Goal: Complete application form: Complete application form

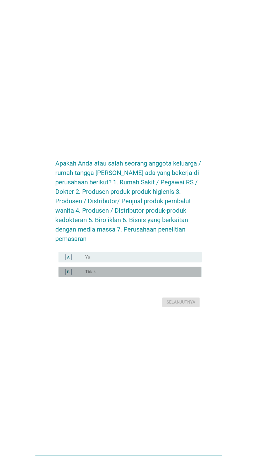
click at [148, 274] on div "tombol radio tidak dicentang Tidak" at bounding box center [139, 271] width 108 height 5
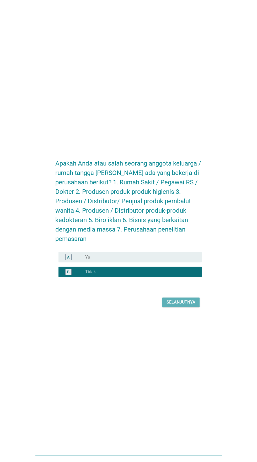
click at [185, 304] on font "Selanjutnya" at bounding box center [180, 301] width 29 height 5
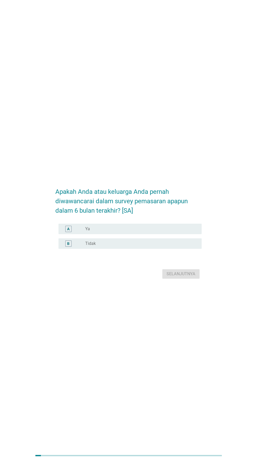
click at [141, 246] on div "tombol radio tidak dicentang Tidak" at bounding box center [139, 243] width 108 height 5
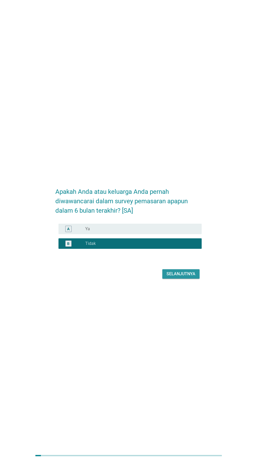
click at [175, 276] on font "Selanjutnya" at bounding box center [180, 273] width 29 height 5
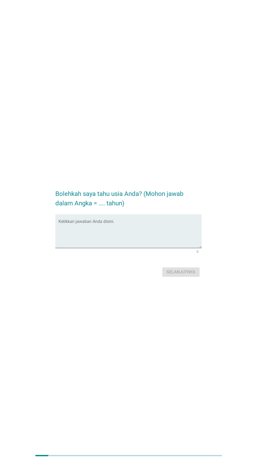
click at [166, 243] on textarea "Ketikkan jawaban Anda disini." at bounding box center [129, 233] width 143 height 27
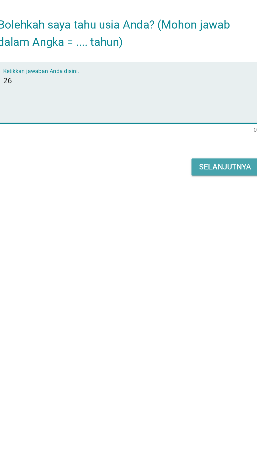
type textarea "26"
click at [175, 274] on font "Selanjutnya" at bounding box center [180, 271] width 29 height 5
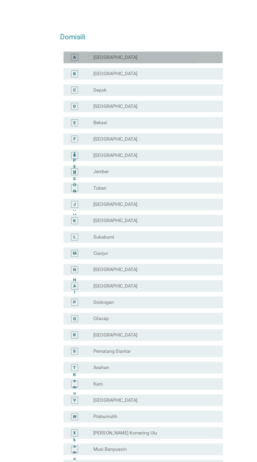
click at [162, 53] on div "tombol radio tidak di[GEOGRAPHIC_DATA]" at bounding box center [139, 51] width 108 height 5
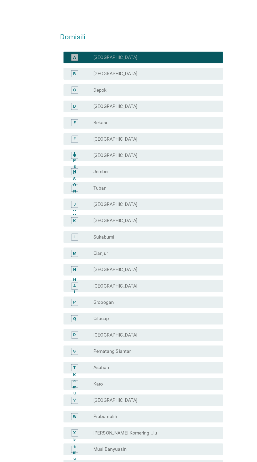
click at [162, 49] on div "tombol radio tidak di[GEOGRAPHIC_DATA]" at bounding box center [141, 51] width 112 height 6
click at [163, 49] on div "tombol radio tidak di[GEOGRAPHIC_DATA]" at bounding box center [139, 51] width 108 height 5
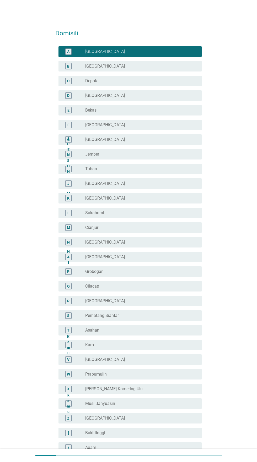
scroll to position [150, 0]
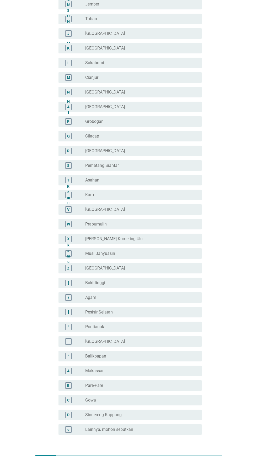
click at [183, 461] on button "Selanjutnya" at bounding box center [180, 459] width 37 height 9
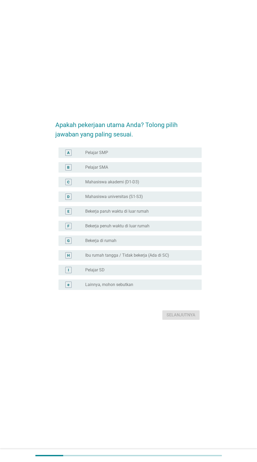
scroll to position [0, 0]
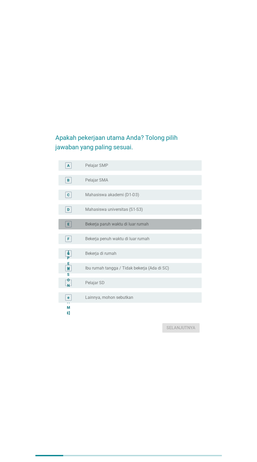
click at [174, 227] on div "tombol radio tidak dicentang Bekerja paruh waktu di luar rumah" at bounding box center [139, 223] width 108 height 5
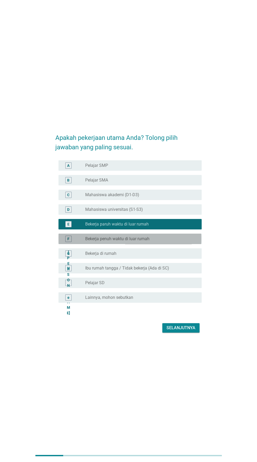
click at [149, 241] on font "Bekerja penuh waktu di luar rumah" at bounding box center [117, 238] width 64 height 5
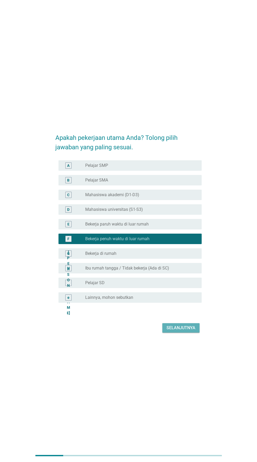
click at [177, 330] on font "Selanjutnya" at bounding box center [180, 327] width 29 height 5
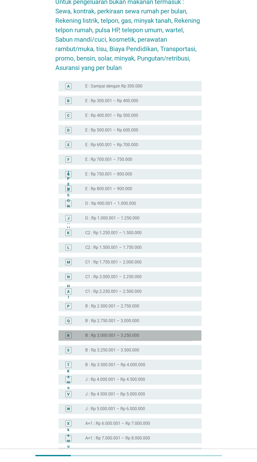
scroll to position [146, 0]
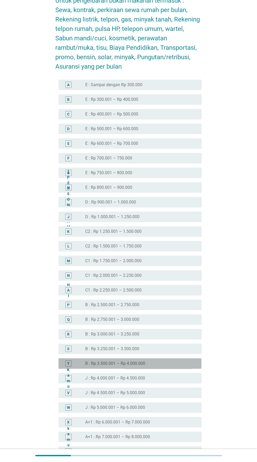
click at [160, 363] on div "tombol radio tidak dicentang B : Rp 3.500.001 – Rp 4.000.000" at bounding box center [139, 363] width 108 height 5
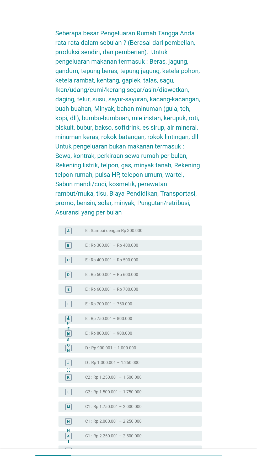
scroll to position [241, 0]
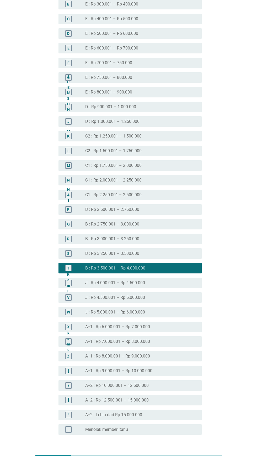
click at [178, 461] on font "Selanjutnya" at bounding box center [180, 459] width 29 height 5
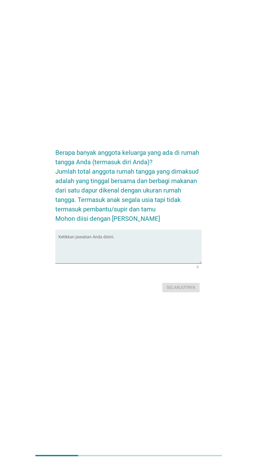
scroll to position [0, 0]
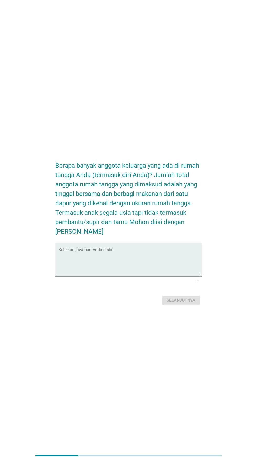
click at [154, 272] on textarea "Ketikkan jawaban Anda disini." at bounding box center [129, 262] width 143 height 27
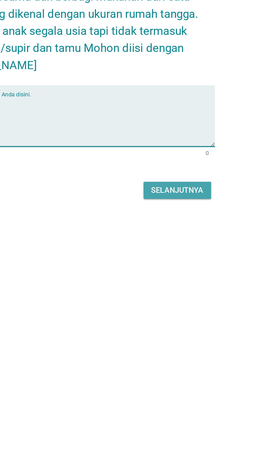
type textarea "4"
click at [185, 303] on font "Selanjutnya" at bounding box center [180, 300] width 29 height 5
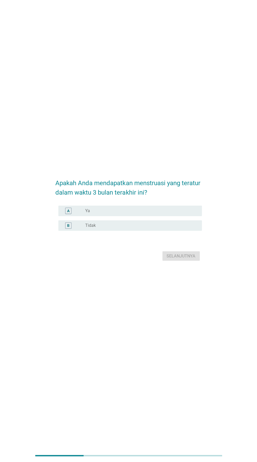
scroll to position [30, 0]
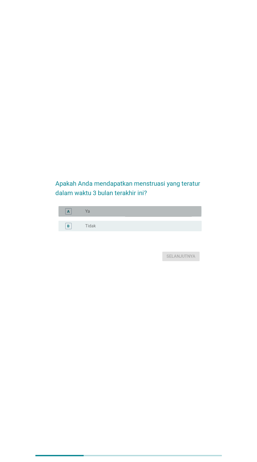
click at [169, 214] on div "tombol radio tidak dicentang Ya" at bounding box center [139, 211] width 108 height 5
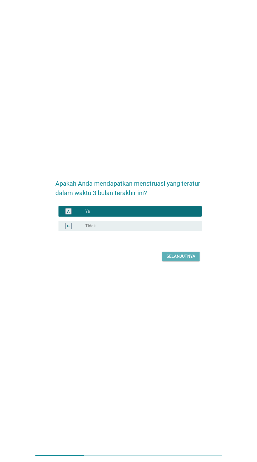
click at [180, 259] on font "Selanjutnya" at bounding box center [180, 256] width 29 height 5
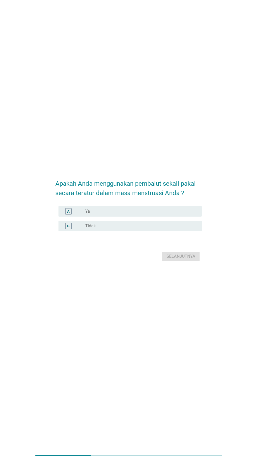
scroll to position [0, 0]
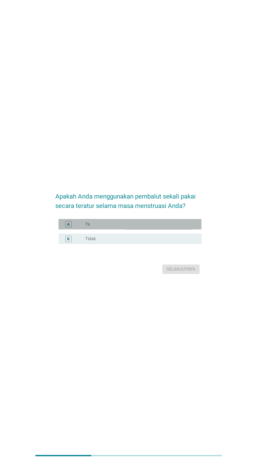
click at [169, 227] on div "tombol radio tidak dicentang Ya" at bounding box center [139, 223] width 108 height 5
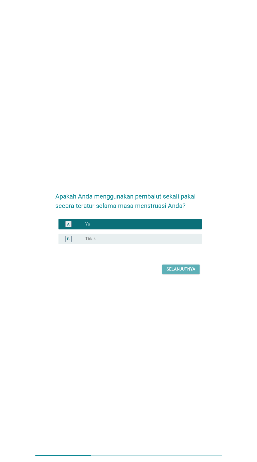
click at [176, 271] on font "Selanjutnya" at bounding box center [180, 268] width 29 height 5
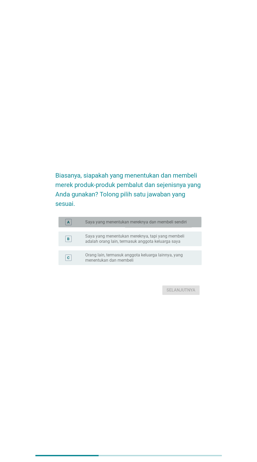
click at [180, 224] on font "Saya yang menentukan mereknya dan membeli sendiri" at bounding box center [135, 221] width 101 height 5
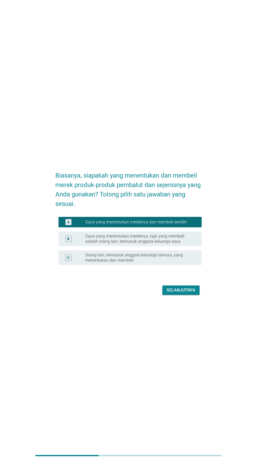
scroll to position [13, 0]
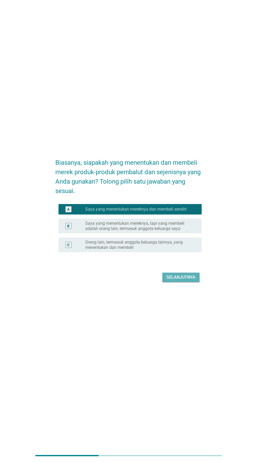
click at [177, 282] on button "Selanjutnya" at bounding box center [180, 276] width 37 height 9
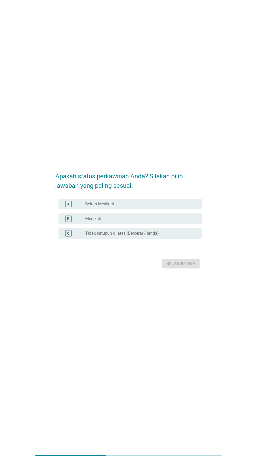
scroll to position [0, 0]
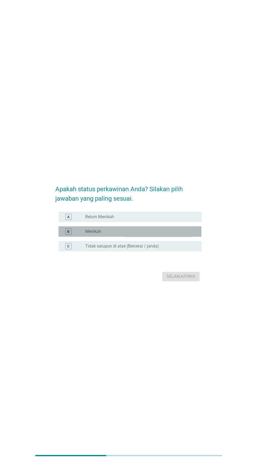
click at [168, 234] on div "tombol radio tidak dicentang Menikah" at bounding box center [139, 231] width 108 height 5
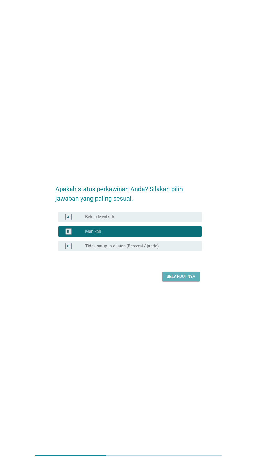
click at [182, 279] on font "Selanjutnya" at bounding box center [180, 276] width 29 height 5
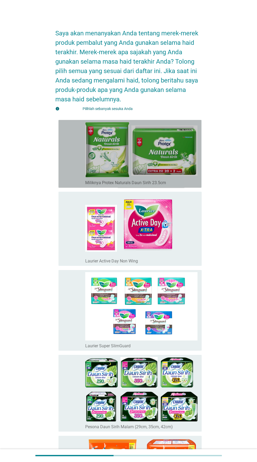
click at [159, 182] on font "Miliknya Protex Naturals Daun Sirih 23.5cm" at bounding box center [125, 182] width 81 height 5
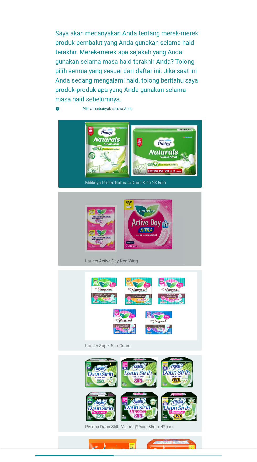
click at [154, 242] on img at bounding box center [132, 225] width 94 height 62
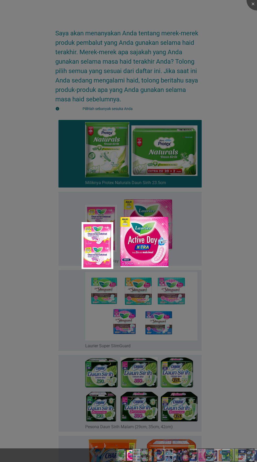
click at [222, 244] on div at bounding box center [128, 231] width 257 height 462
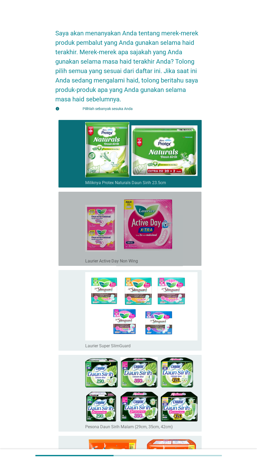
click at [187, 253] on div "garis besar kotak centang kosong Laurier Active Day Non Wing" at bounding box center [141, 229] width 112 height 70
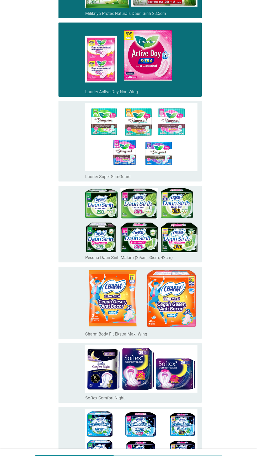
scroll to position [169, 0]
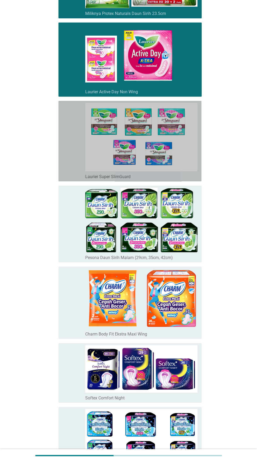
click at [187, 166] on img at bounding box center [141, 137] width 112 height 68
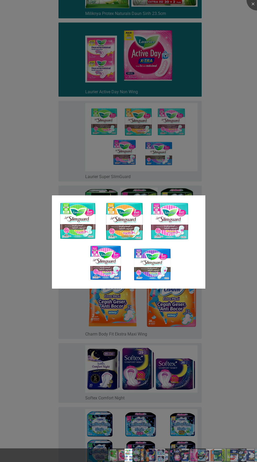
click at [233, 202] on div at bounding box center [128, 231] width 257 height 462
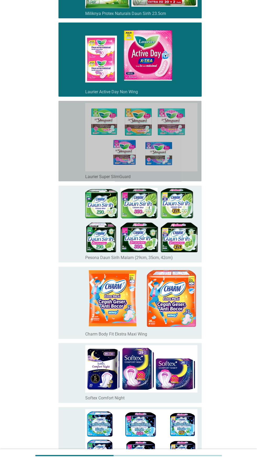
click at [66, 161] on icon "memeriksa" at bounding box center [91, 141] width 57 height 76
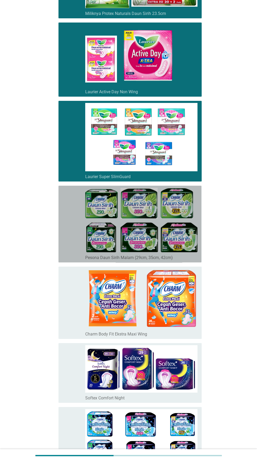
click at [72, 247] on icon "memeriksa" at bounding box center [91, 224] width 57 height 73
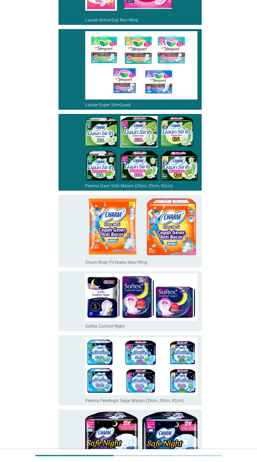
scroll to position [241, 0]
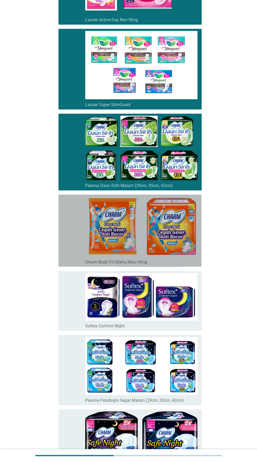
click at [87, 251] on img at bounding box center [141, 227] width 112 height 60
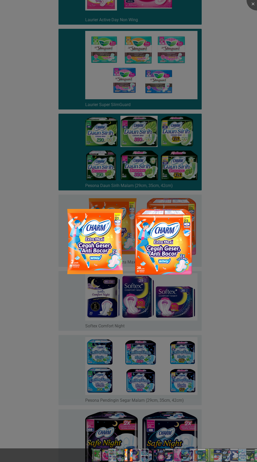
click at [243, 252] on div at bounding box center [128, 231] width 257 height 462
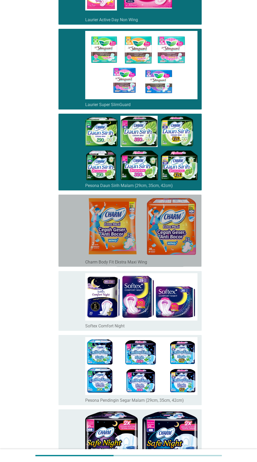
click at [66, 261] on icon "memeriksa" at bounding box center [91, 231] width 57 height 68
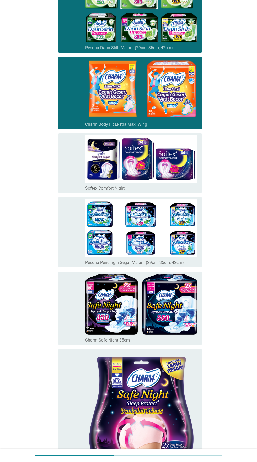
scroll to position [385, 0]
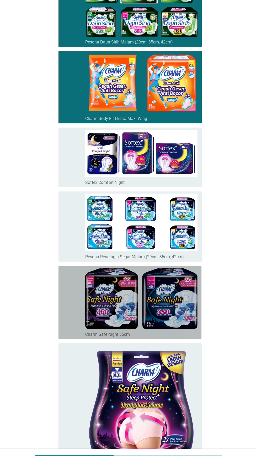
click at [65, 320] on icon "memeriksa" at bounding box center [91, 302] width 57 height 69
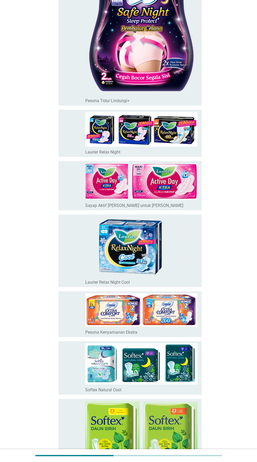
scroll to position [764, 0]
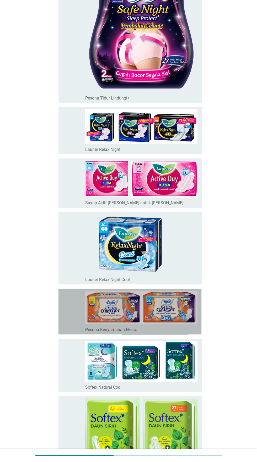
click at [64, 318] on icon "memeriksa" at bounding box center [91, 312] width 57 height 42
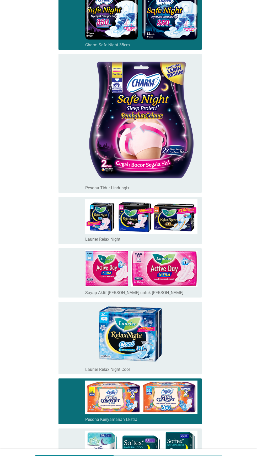
scroll to position [670, 0]
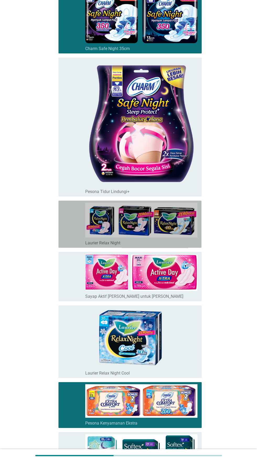
click at [63, 215] on icon "memeriksa" at bounding box center [91, 224] width 57 height 43
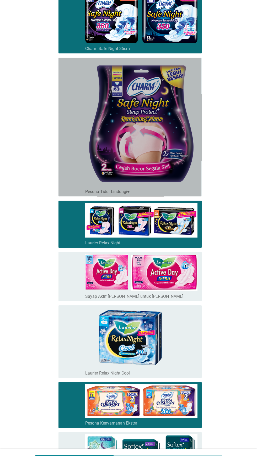
click at [67, 179] on icon "memeriksa" at bounding box center [91, 127] width 57 height 135
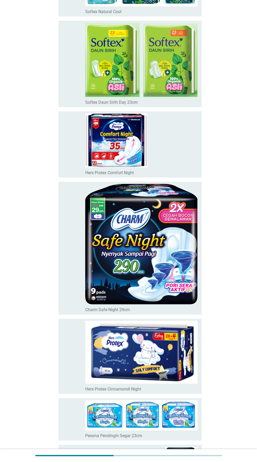
scroll to position [1138, 0]
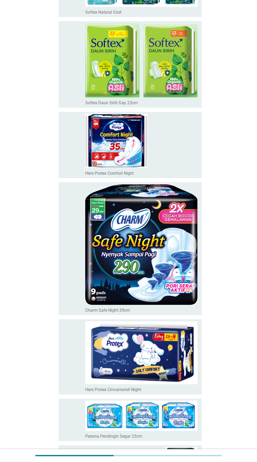
click at [64, 289] on icon "memeriksa" at bounding box center [91, 248] width 57 height 129
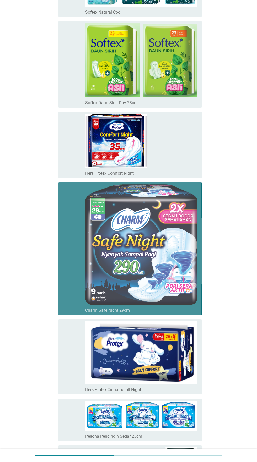
click at [67, 283] on icon "memeriksa" at bounding box center [91, 248] width 57 height 129
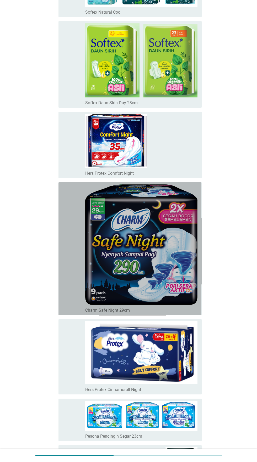
click at [65, 284] on icon "memeriksa" at bounding box center [91, 248] width 57 height 129
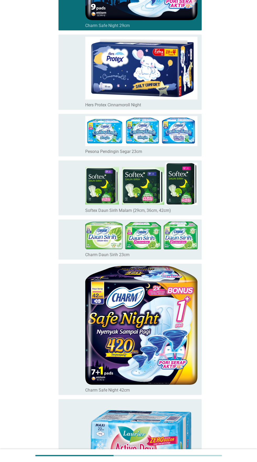
scroll to position [1423, 0]
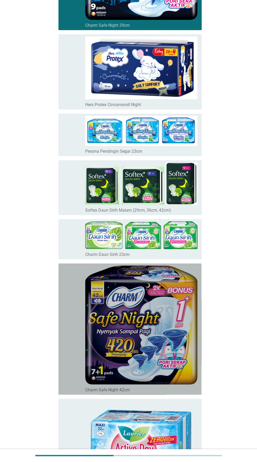
click at [64, 349] on icon "memeriksa" at bounding box center [91, 328] width 57 height 127
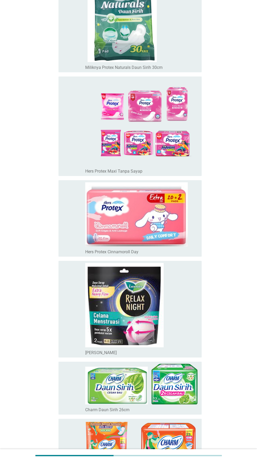
scroll to position [1963, 0]
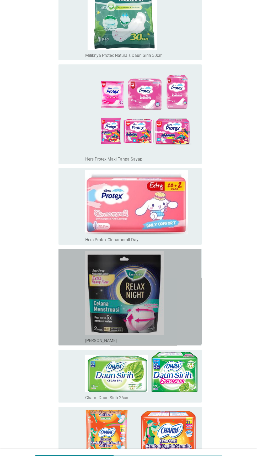
click at [65, 311] on icon "memeriksa" at bounding box center [91, 297] width 57 height 92
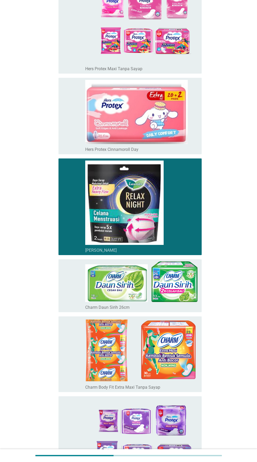
scroll to position [2113, 0]
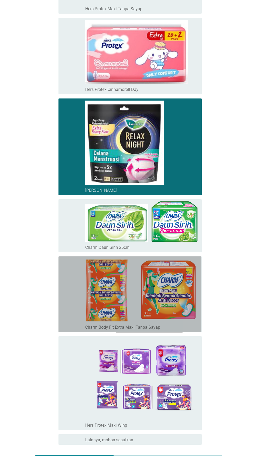
click at [64, 303] on icon "memeriksa" at bounding box center [91, 294] width 57 height 72
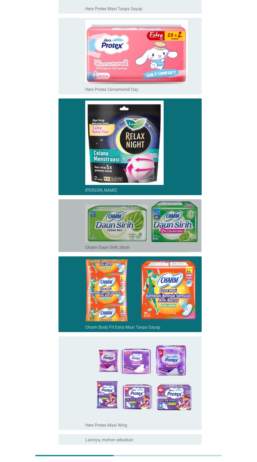
click at [64, 235] on icon "memeriksa" at bounding box center [91, 225] width 57 height 48
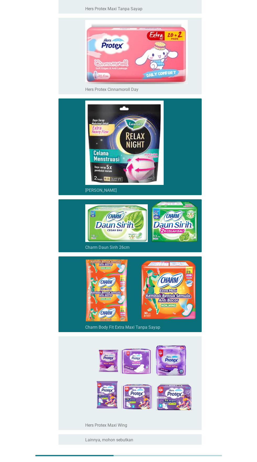
click at [184, 461] on font "Selanjutnya" at bounding box center [180, 463] width 29 height 5
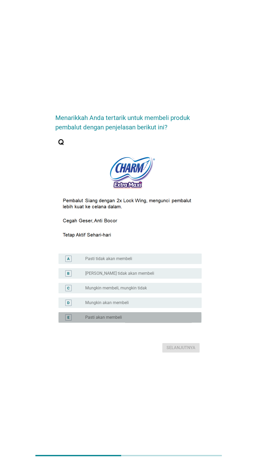
click at [148, 320] on div "tombol radio tidak dicentang Pasti akan membeli" at bounding box center [139, 317] width 108 height 5
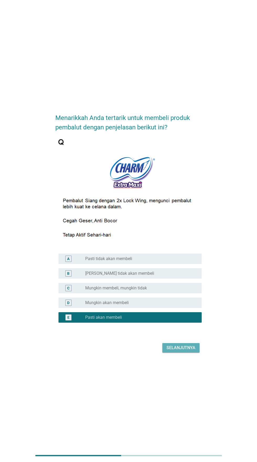
click at [179, 350] on font "Selanjutnya" at bounding box center [180, 347] width 29 height 5
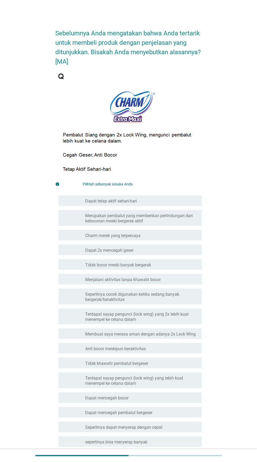
click at [142, 377] on font "Terdapat sayap pengunci (lock wing) yang lebih kuat menempel ke celana dalam" at bounding box center [134, 380] width 98 height 10
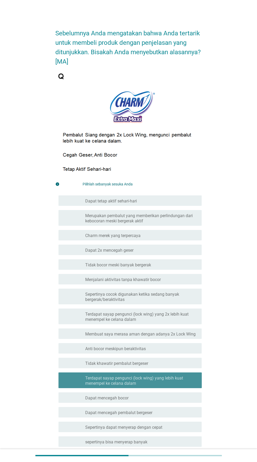
click at [146, 333] on font "Membuat saya merasa aman dengan adanya 2x Lock Wing" at bounding box center [140, 333] width 110 height 5
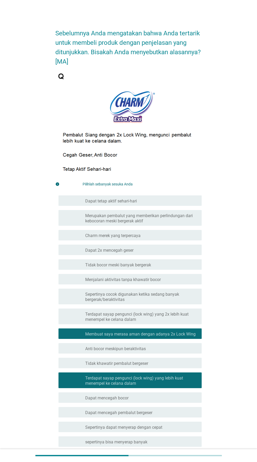
click at [151, 298] on font "Sepertinya cocok digunakan ketika sedang banyak bergerak/beraktivitas" at bounding box center [141, 297] width 112 height 10
click at [149, 265] on font "Tidak bocor meski banyak bergerak" at bounding box center [118, 264] width 66 height 5
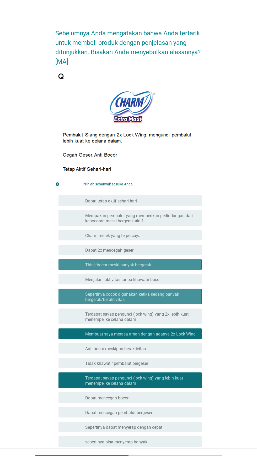
click at [159, 250] on div "garis besar kotak centang kosong Dapat 2x mencegah geser" at bounding box center [141, 250] width 112 height 6
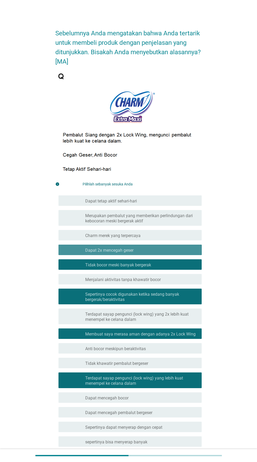
click at [163, 234] on div "garis besar kotak centang kosong Charm merek yang terpercaya" at bounding box center [141, 235] width 112 height 6
click at [169, 215] on font "Merupakan pembalut yang memberikan perlindungan dari kebocoran meski bergerak a…" at bounding box center [138, 218] width 107 height 10
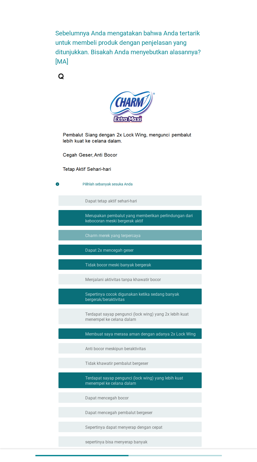
click at [174, 200] on div "garis besar kotak centang kosong Dapat tetap aktif sehari-hari" at bounding box center [141, 200] width 112 height 6
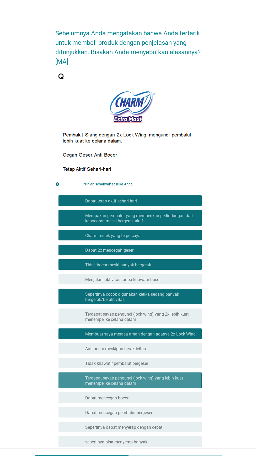
scroll to position [163, 0]
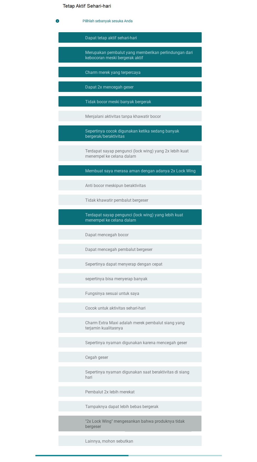
click at [148, 419] on font ""2x Lock Wing" mengesankan bahwa produknya tidak bergeser" at bounding box center [134, 424] width 99 height 10
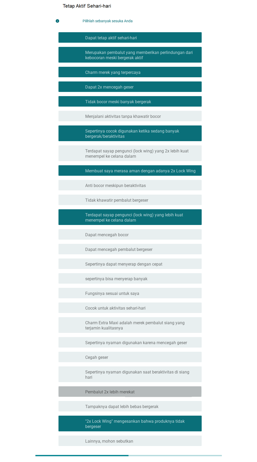
click at [151, 388] on div "garis besar kotak centang kosong Pembalut 2x lebih merekat" at bounding box center [141, 391] width 112 height 6
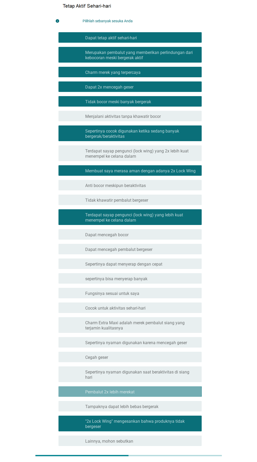
click at [152, 357] on div "garis besar kotak centang kosong Cegah geser" at bounding box center [141, 357] width 112 height 6
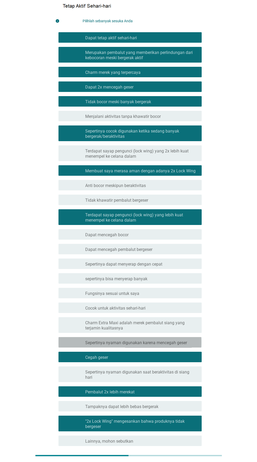
click at [152, 342] on font "Sepertinya nyaman digunakan karena mencegah geser" at bounding box center [136, 342] width 102 height 5
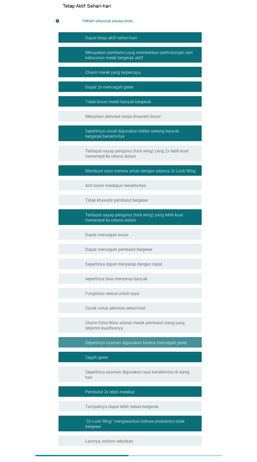
click at [153, 318] on div "memeriksa garis besar kotak centang kosong Charm Extra Maxi adalah merek pembal…" at bounding box center [129, 325] width 143 height 16
click at [151, 294] on div "garis besar kotak centang kosong Fungsinya sesuai untuk saya" at bounding box center [141, 293] width 112 height 6
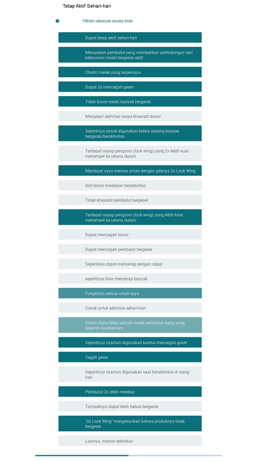
click at [146, 279] on font "sepertinya bisa menyerap banyak" at bounding box center [116, 278] width 62 height 5
click at [152, 264] on font "Sepertinya dapat menyerap dengan cepat" at bounding box center [123, 263] width 77 height 5
click at [157, 235] on div "garis besar kotak centang kosong Dapat mencegah bocor" at bounding box center [141, 234] width 112 height 6
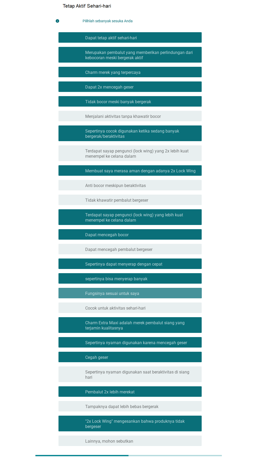
click at [152, 296] on div "memeriksa garis besar kotak centang kosong Fungsinya sesuai untuk saya" at bounding box center [129, 293] width 143 height 10
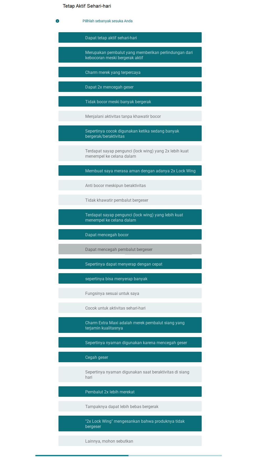
click at [167, 249] on div "garis besar kotak centang kosong Dapat mencegah pembalut bergeser" at bounding box center [141, 249] width 112 height 6
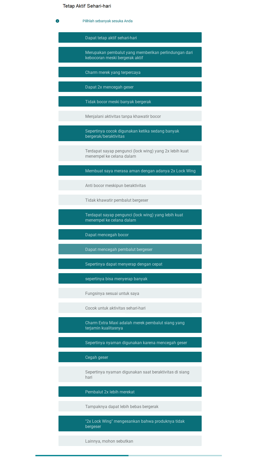
click at [144, 308] on font "Cocok untuk aktivitas sehari-hari" at bounding box center [115, 307] width 60 height 5
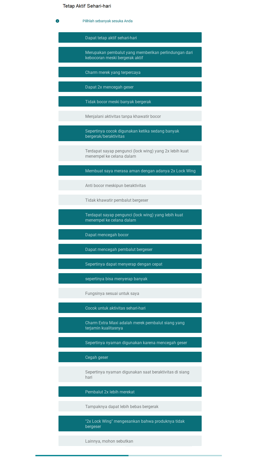
click at [148, 292] on div "garis besar kotak centang kosong Fungsinya sesuai untuk saya" at bounding box center [141, 293] width 112 height 6
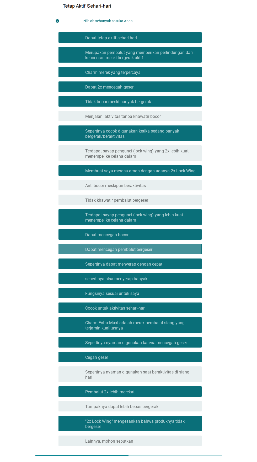
scroll to position [128, 0]
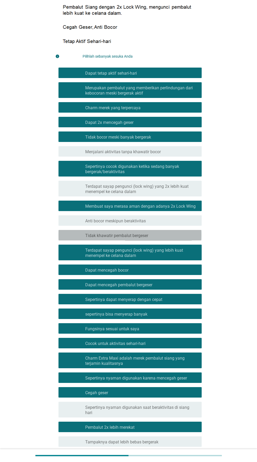
click at [157, 232] on div "garis besar kotak centang kosong Tidak khawatir pembalut bergeser" at bounding box center [141, 235] width 112 height 6
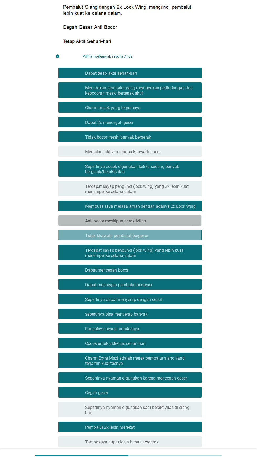
click at [157, 220] on div "garis besar kotak centang kosong Anti bocor meskipun beraktivitas" at bounding box center [141, 220] width 112 height 6
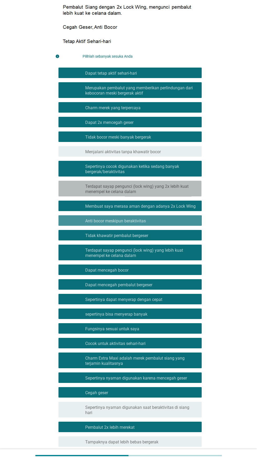
click at [163, 191] on font "Terdapat sayap pengunci (lock wing) yang 2x lebih kuat menempel ke celana dalam" at bounding box center [141, 189] width 112 height 10
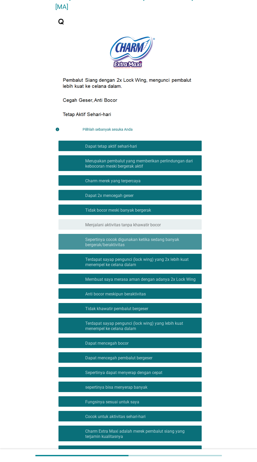
scroll to position [53, 0]
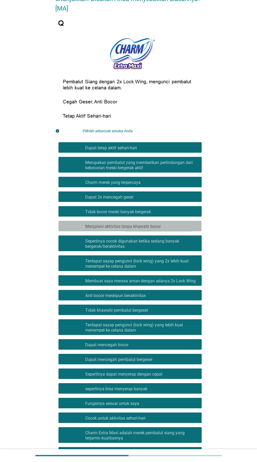
click at [179, 225] on div "garis besar kotak centang kosong Menjalani aktivitas tanpa khawatir bocor" at bounding box center [141, 226] width 112 height 6
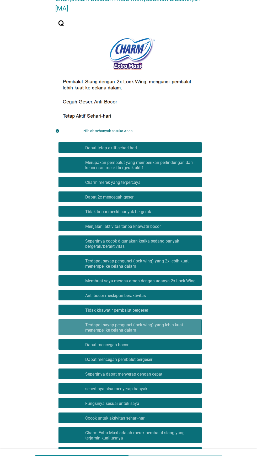
scroll to position [163, 0]
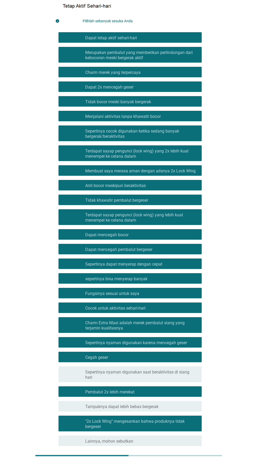
click at [179, 461] on font "Selanjutnya" at bounding box center [180, 464] width 29 height 5
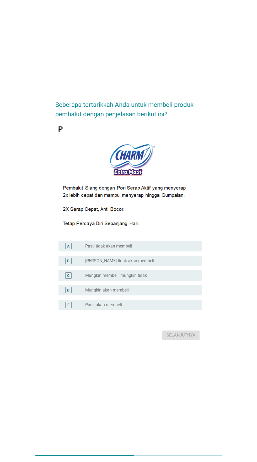
scroll to position [0, 0]
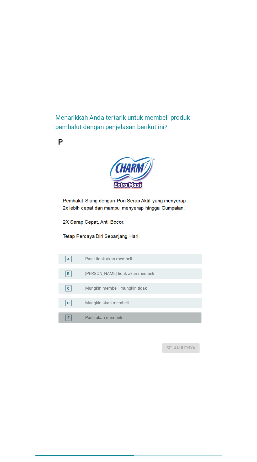
click at [147, 320] on div "tombol radio tidak dicentang Pasti akan membeli" at bounding box center [139, 317] width 108 height 5
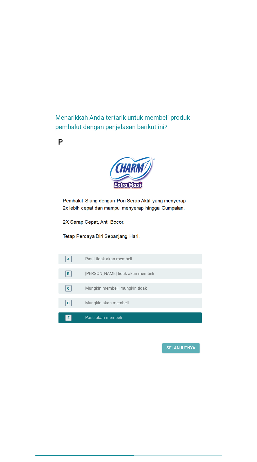
click at [181, 350] on font "Selanjutnya" at bounding box center [180, 347] width 29 height 5
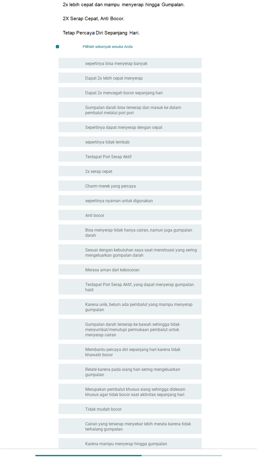
scroll to position [160, 0]
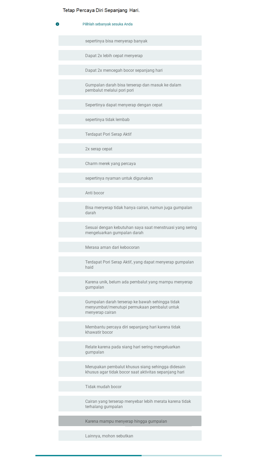
click at [139, 420] on font "Karena mampu menyerap hingga gumpalan" at bounding box center [126, 421] width 82 height 5
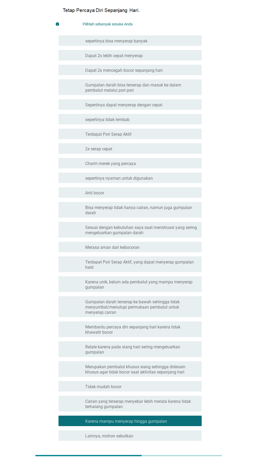
click at [142, 386] on div "garis besar kotak centang kosong Tidak mudah bocor" at bounding box center [141, 386] width 112 height 6
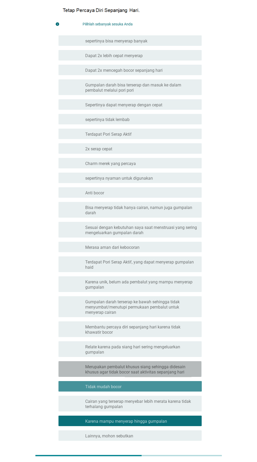
click at [140, 367] on font "Merupakan pembalut khusus siang sehingga didesain khusus agar tidak bocor saat …" at bounding box center [135, 369] width 100 height 10
click at [139, 346] on font "Relate karena pada siang hari sering mengeluarkan gumpalan" at bounding box center [132, 349] width 95 height 10
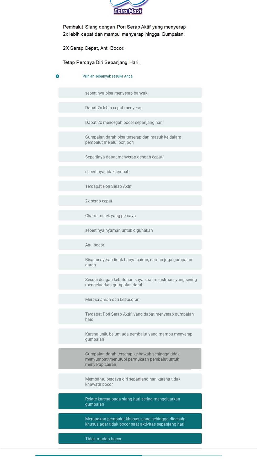
scroll to position [102, 0]
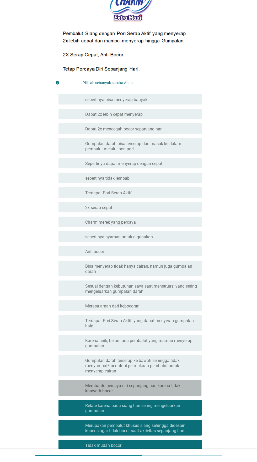
click at [137, 385] on font "Membantu percaya diri sepanjang hari karena tidak khawatir bocor" at bounding box center [132, 388] width 95 height 10
click at [140, 341] on font "Karena unik, belum ada pembalut yang mampu menyerap gumpalan" at bounding box center [138, 343] width 107 height 10
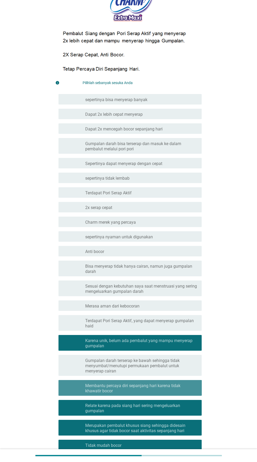
click at [140, 320] on font "Terdapat Pori Serap Aktif, yang dapat menyerap gumpalan haid" at bounding box center [139, 323] width 108 height 10
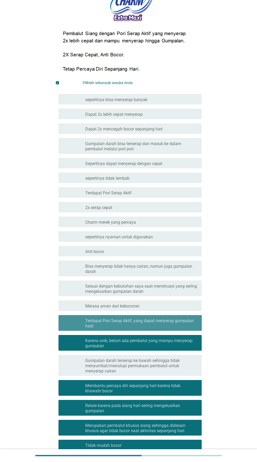
click at [143, 286] on font "Sesuai dengan kebutuhan saya saat menstruasi yang sering mengeluarkan gumpalan …" at bounding box center [141, 288] width 112 height 10
click at [149, 266] on font "Bisa menyerap tidak hanya cairan, namun juga gumpalan darah" at bounding box center [138, 269] width 107 height 10
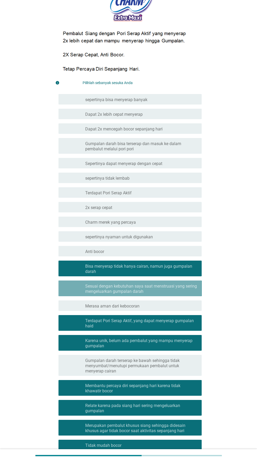
click at [149, 237] on font "sepertinya nyaman untuk digunakan" at bounding box center [119, 236] width 68 height 5
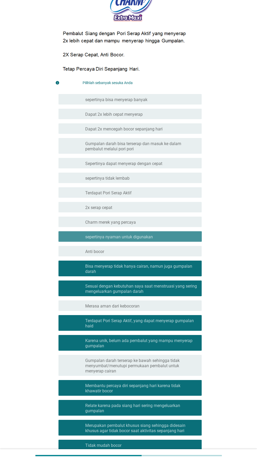
click at [159, 208] on div "garis besar kotak centang kosong 2x serap cepat" at bounding box center [141, 207] width 112 height 6
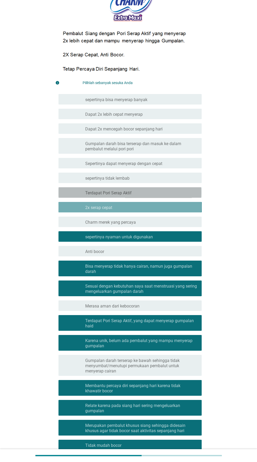
click at [164, 190] on div "garis besar kotak centang kosong Terdapat Pori Serap Aktif" at bounding box center [141, 192] width 112 height 6
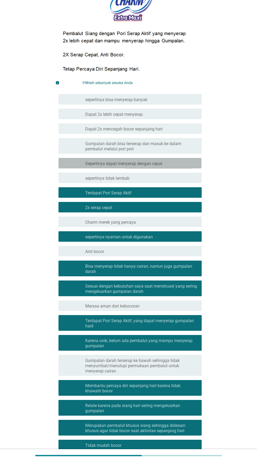
click at [160, 164] on font "Sepertinya dapat menyerap dengan cepat" at bounding box center [123, 163] width 77 height 5
click at [166, 147] on font "Gumpalan darah bisa terserap dan masuk ke dalam pembalut melalui pori pori" at bounding box center [141, 146] width 112 height 10
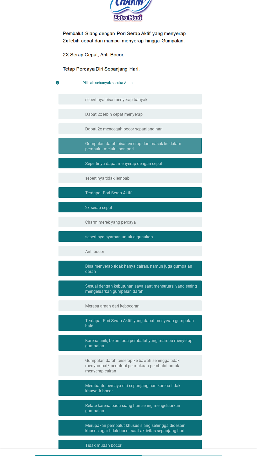
click at [160, 129] on font "Dapat 2x mencegah bocor sepanjang hari" at bounding box center [123, 128] width 77 height 5
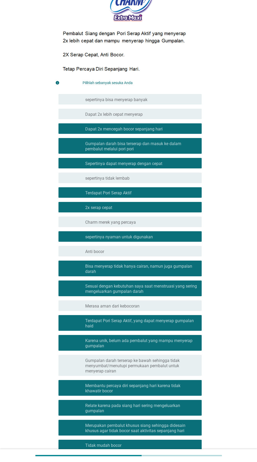
click at [172, 100] on div "garis besar kotak centang kosong sepertinya bisa menyerap banyak" at bounding box center [141, 99] width 112 height 6
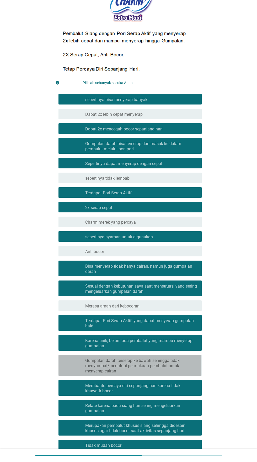
scroll to position [160, 0]
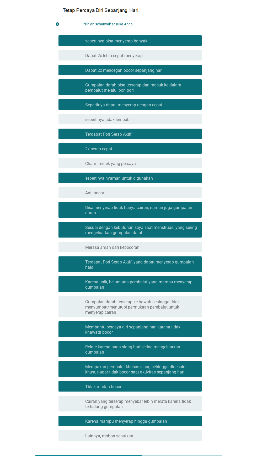
click at [183, 461] on button "Selanjutnya" at bounding box center [180, 459] width 37 height 9
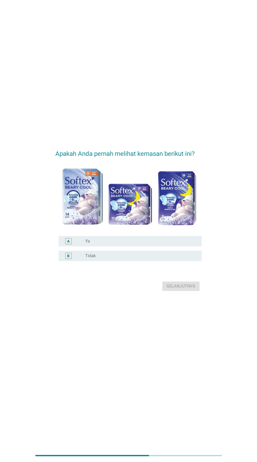
scroll to position [0, 0]
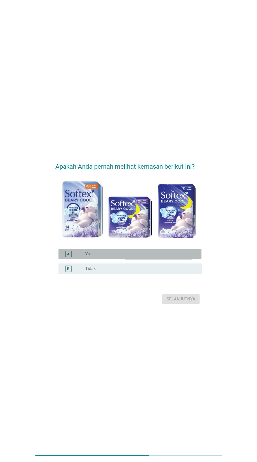
click at [161, 257] on div "tombol radio tidak dicentang Ya" at bounding box center [141, 254] width 112 height 6
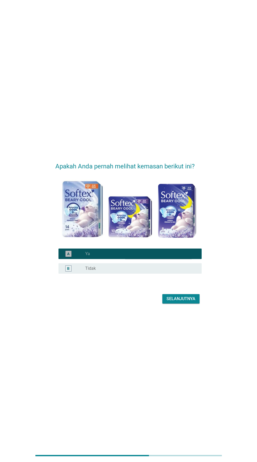
scroll to position [2, 0]
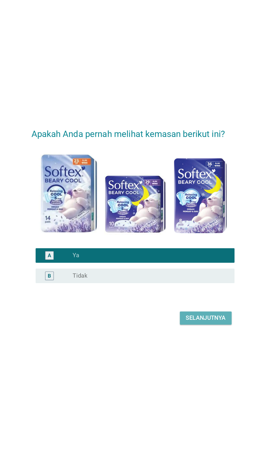
click at [179, 300] on font "Selanjutnya" at bounding box center [180, 297] width 29 height 6
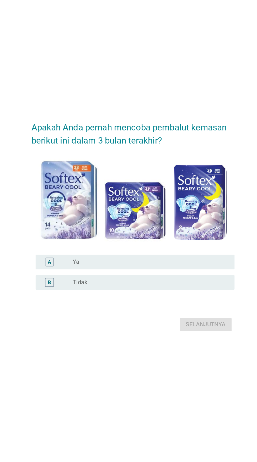
scroll to position [0, 0]
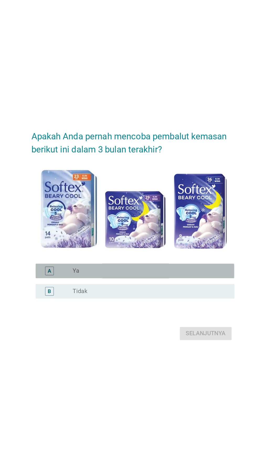
click at [152, 261] on div "tombol radio tidak dicentang Ya" at bounding box center [139, 258] width 108 height 5
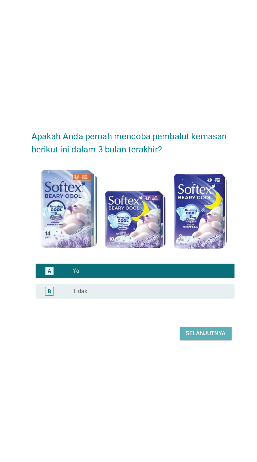
click at [175, 306] on font "Selanjutnya" at bounding box center [180, 303] width 29 height 5
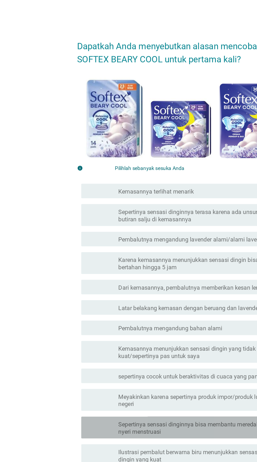
click at [111, 311] on font "Sepertinya sensasi dinginnya bisa membantu meredakan nyeri menstruasi" at bounding box center [138, 308] width 106 height 10
click at [121, 272] on font "sepertinya cocok untuk beraktivitas di cuaca yang panas" at bounding box center [137, 270] width 105 height 5
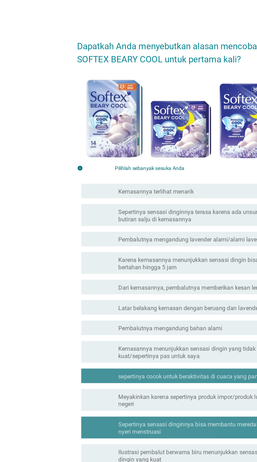
click at [130, 251] on font "Kemasannya menunjukkan sensasi dingin yang tidak terlalu kuat/sepertinya pas un…" at bounding box center [140, 253] width 111 height 10
click at [133, 235] on font "Pembalutnya mengandung bahan alami" at bounding box center [122, 236] width 75 height 5
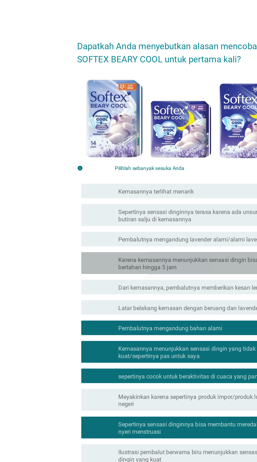
click at [160, 174] on font "Pembalutnya mengandung lavender alami/alami lavender" at bounding box center [139, 172] width 108 height 5
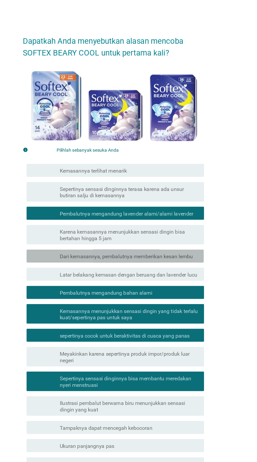
click at [158, 207] on font "Dari kemasannya, pembalutnya memberikan kesan lembu" at bounding box center [138, 206] width 107 height 5
click at [159, 191] on font "Karena kemasannya menunjukkan sensasi dingin bisa bertahan hingga 5 jam" at bounding box center [141, 190] width 112 height 10
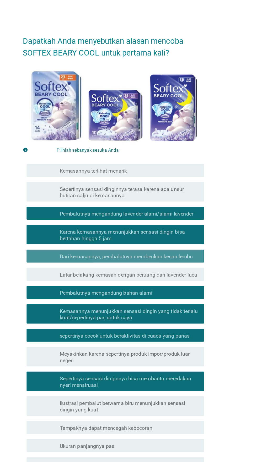
click at [170, 158] on font "Sepertinya sensasi dinginnya terasa karena ada unsur butiran salju di kemasannya" at bounding box center [141, 155] width 112 height 10
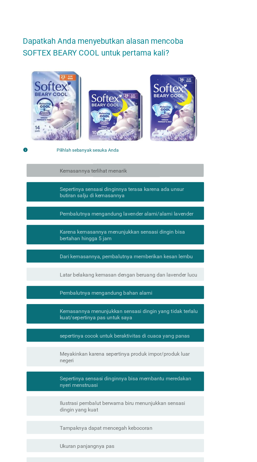
click at [176, 138] on div "garis besar kotak centang kosong Kemasannya terlihat menarik" at bounding box center [141, 137] width 112 height 6
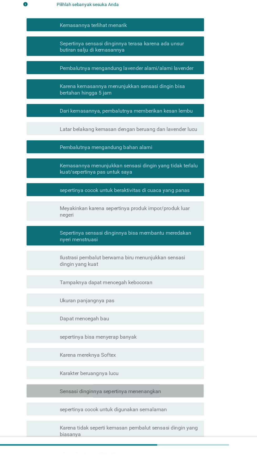
scroll to position [47, 0]
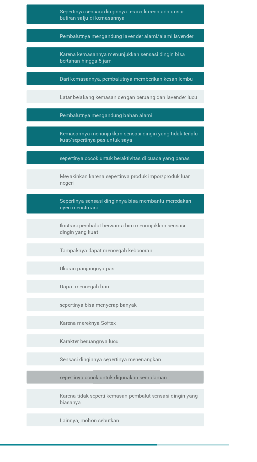
click at [165, 400] on font "sepertinya cocok untuk digunakan semalaman" at bounding box center [128, 401] width 86 height 5
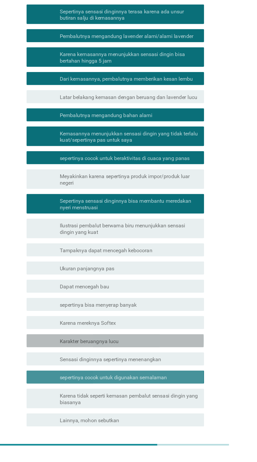
click at [162, 374] on div "garis besar kotak centang kosong Karakter beruangnya lucu" at bounding box center [141, 371] width 112 height 6
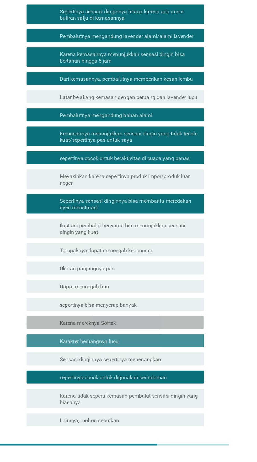
click at [162, 362] on div "memeriksa garis besar kotak centang kosong Karena mereknya Softex" at bounding box center [129, 357] width 143 height 10
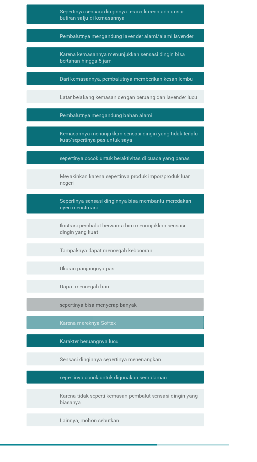
click at [167, 339] on div "garis besar kotak centang kosong sepertinya bisa menyerap banyak" at bounding box center [141, 342] width 112 height 6
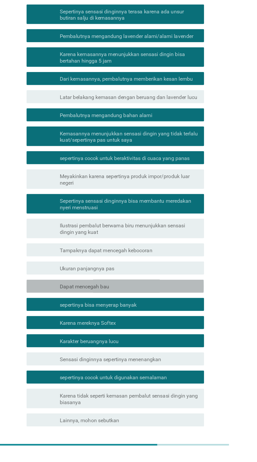
click at [165, 322] on div "memeriksa garis besar kotak centang kosong Dapat mencegah bau" at bounding box center [129, 327] width 143 height 10
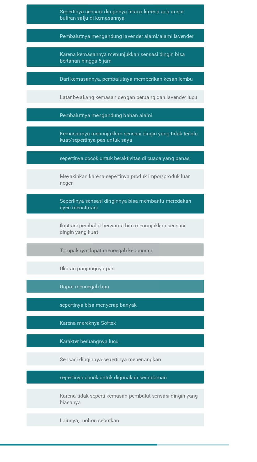
click at [169, 301] on div "memeriksa garis besar kotak centang kosong Tampaknya dapat mencegah kebocoran" at bounding box center [129, 298] width 143 height 10
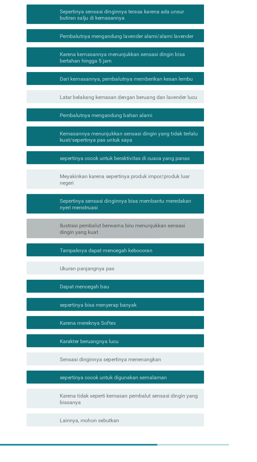
click at [169, 280] on font "Ilustrasi pembalut berwarna biru menunjukkan sensasi dingin yang kuat" at bounding box center [135, 281] width 101 height 10
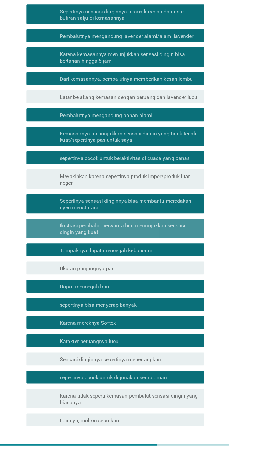
click at [183, 246] on font "Meyakinkan karena sepertinya produk impor/produk luar negeri" at bounding box center [141, 241] width 112 height 10
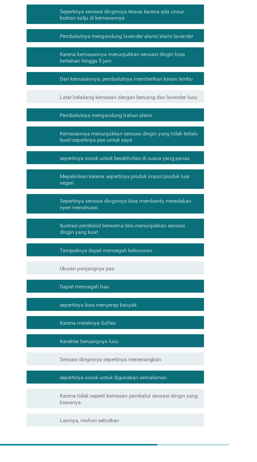
click at [186, 461] on font "Selanjutnya" at bounding box center [180, 459] width 29 height 5
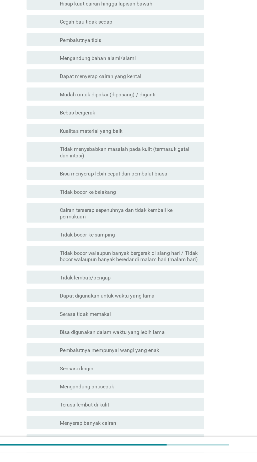
scroll to position [121, 0]
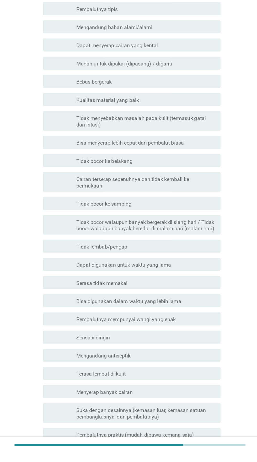
click at [145, 459] on div "garis besar kotak centang kosong Harga murah" at bounding box center [141, 462] width 112 height 6
click at [148, 427] on font "Suka dengan desainnya (kemasan luar, kemasan satuan pembungkusnya, dan pembalut…" at bounding box center [137, 430] width 104 height 10
click at [145, 410] on div "garis besar kotak centang kosong Menyerap banyak cairan" at bounding box center [141, 412] width 112 height 6
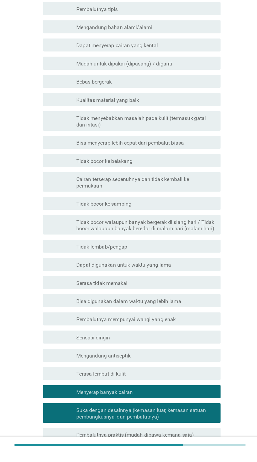
click at [145, 385] on div "garis besar kotak centang kosong Mengandung antiseptik" at bounding box center [141, 383] width 112 height 6
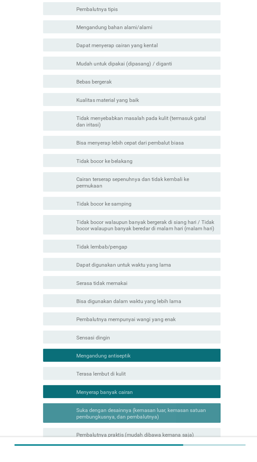
click at [148, 365] on div "memeriksa garis besar kotak centang kosong Sensasi dingin" at bounding box center [129, 368] width 143 height 10
click at [151, 338] on font "Bisa digunakan dalam waktu yang lebih lama" at bounding box center [127, 339] width 85 height 5
click at [154, 311] on font "Dapat digunakan untuk waktu yang lama" at bounding box center [123, 310] width 76 height 5
click at [154, 282] on font "Tidak bocor walaupun banyak bergerak di siang hari / Tidak bocor walaupun banya…" at bounding box center [140, 278] width 111 height 10
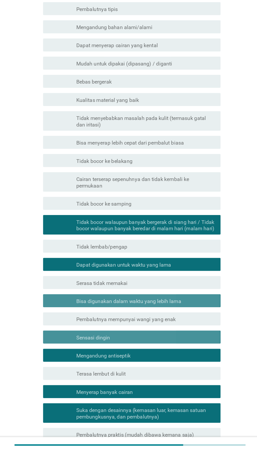
click at [158, 261] on div "garis besar kotak centang kosong Tidak bocor ke samping" at bounding box center [141, 261] width 112 height 6
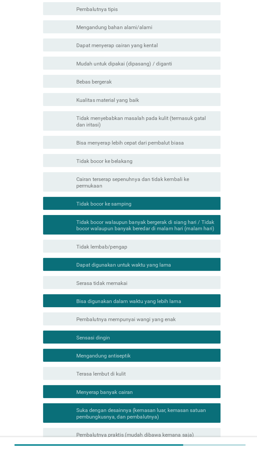
scroll to position [136, 0]
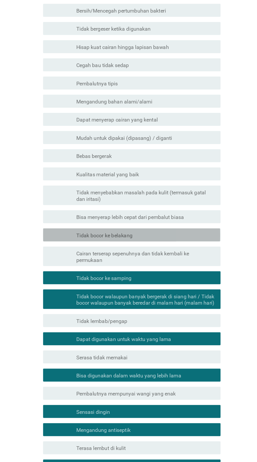
click at [146, 212] on div "garis besar kotak centang kosong Tidak bocor ke belakang" at bounding box center [141, 211] width 112 height 6
click at [148, 183] on font "Tidak menyebabkan masalah pada kulit (termasuk gatal dan iritasi)" at bounding box center [141, 180] width 112 height 10
click at [150, 165] on div "garis besar kotak centang kosong Kualitas material yang baik" at bounding box center [141, 162] width 112 height 6
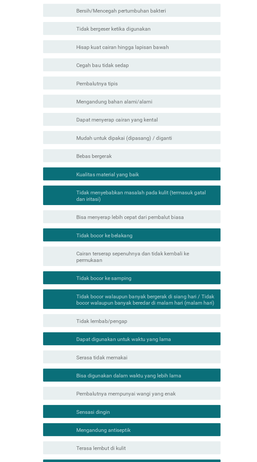
click at [154, 147] on div "garis besar kotak centang kosong Bebas bergerak" at bounding box center [141, 147] width 112 height 6
click at [157, 119] on div "garis besar kotak centang kosong Dapat menyerap cairan yang kental" at bounding box center [141, 118] width 112 height 6
click at [161, 101] on div "garis besar kotak centang kosong Mengandung bahan alami/alami" at bounding box center [141, 103] width 112 height 6
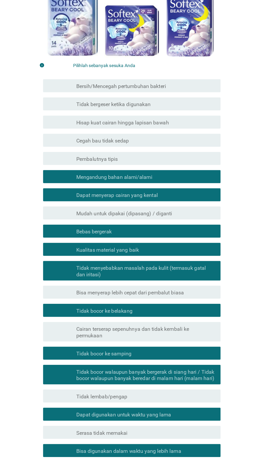
scroll to position [70, 0]
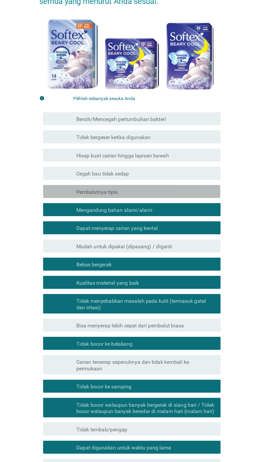
click at [163, 153] on div "garis besar kotak centang kosong Pembalutnya tipis" at bounding box center [141, 154] width 112 height 6
click at [157, 136] on div "memeriksa garis besar kotak centang kosong Cegah bau tidak sedap" at bounding box center [129, 140] width 143 height 10
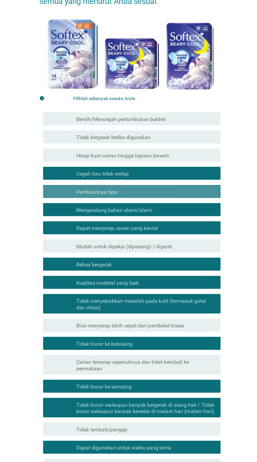
click at [161, 114] on div "memeriksa garis besar kotak centang kosong Tidak bergeser ketika digunakan" at bounding box center [129, 110] width 143 height 10
click at [166, 98] on div "garis besar kotak centang kosong Bersih/Mencegah pertumbuhan bakteri" at bounding box center [141, 96] width 112 height 6
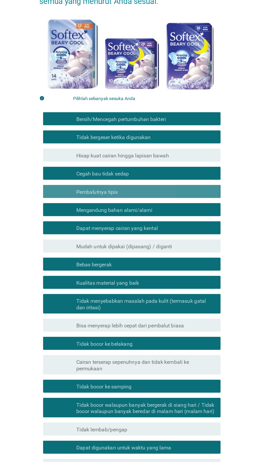
click at [171, 93] on div "garis besar kotak centang kosong Bersih/Mencegah pertumbuhan bakteri" at bounding box center [141, 96] width 112 height 6
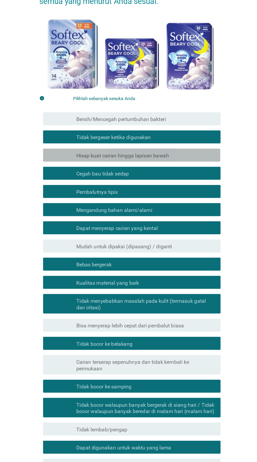
click at [177, 122] on div "garis besar kotak centang kosong Hisap kuat cairan hingga lapisan bawah" at bounding box center [141, 125] width 112 height 6
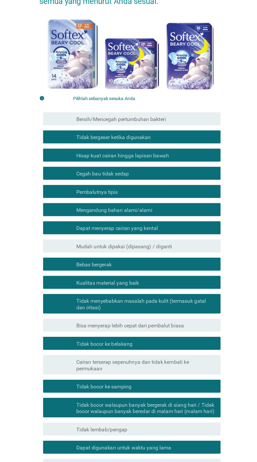
scroll to position [338, 0]
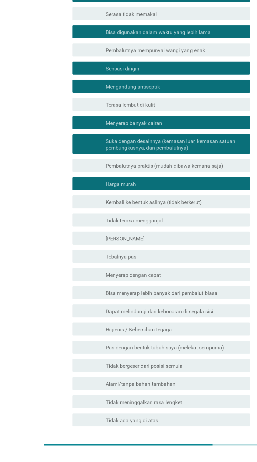
click at [178, 461] on button "Selanjutnya" at bounding box center [180, 459] width 37 height 9
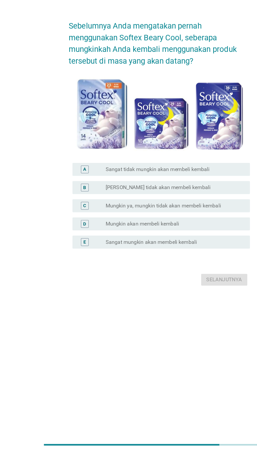
scroll to position [13, 0]
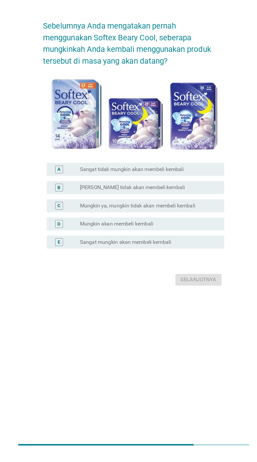
click at [166, 294] on div "tombol radio tidak dicentang Sangat mungkin akan membeli kembali" at bounding box center [139, 291] width 108 height 5
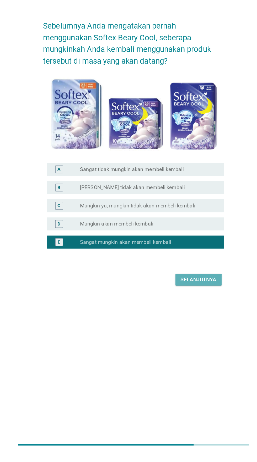
click at [181, 325] on font "Selanjutnya" at bounding box center [180, 322] width 29 height 5
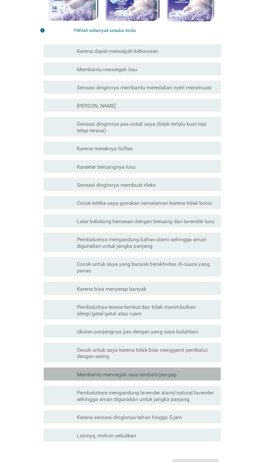
scroll to position [31, 0]
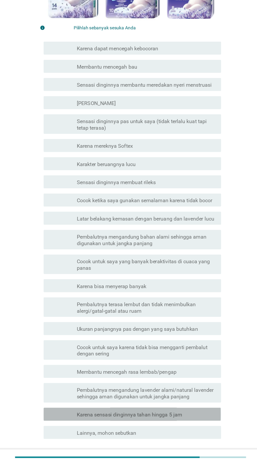
click at [150, 419] on font "Karena sensasi dinginnya tahan hingga 5 jam" at bounding box center [127, 421] width 85 height 5
click at [152, 388] on font "Membantu mencegah rasa lembab/pengap" at bounding box center [125, 386] width 80 height 5
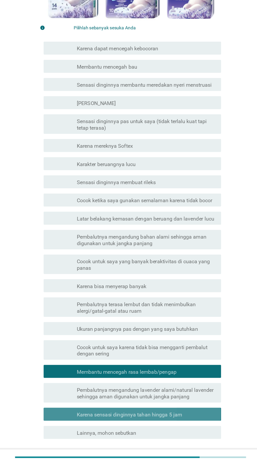
click at [152, 365] on font "Cocok untuk saya karena tidak bisa mengganti pembalut dengan sering" at bounding box center [137, 369] width 105 height 10
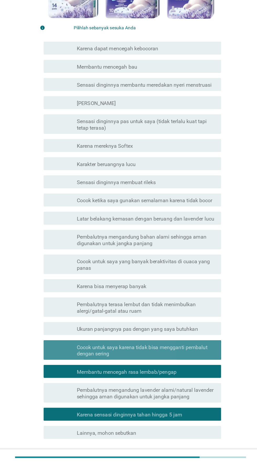
click at [153, 339] on font "Pembalutnya terasa lembut dan tidak menimbulkan alergi/gatal-gatal atau ruam" at bounding box center [141, 335] width 112 height 10
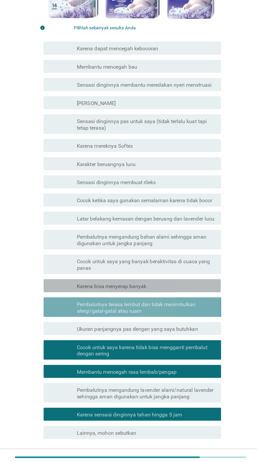
click at [155, 319] on div "garis besar kotak centang kosong Karena bisa menyerap banyak" at bounding box center [141, 317] width 112 height 6
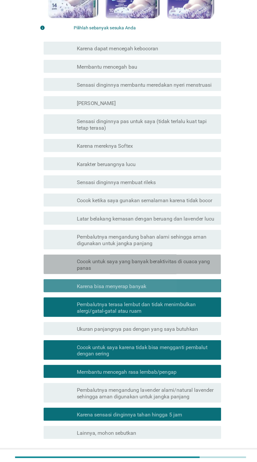
click at [158, 299] on font "Cocok untuk saya yang banyak beraktivitas di cuaca yang panas" at bounding box center [138, 300] width 107 height 10
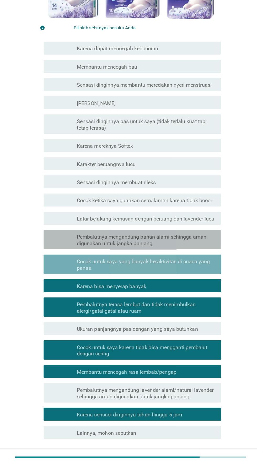
click at [164, 279] on font "Pembalutnya mengandung bahan alami sehingga aman digunakan untuk jangka panjang" at bounding box center [137, 280] width 104 height 10
click at [166, 261] on font "Latar belakang kemasan dengan beruang dan lavender lucu" at bounding box center [140, 262] width 111 height 5
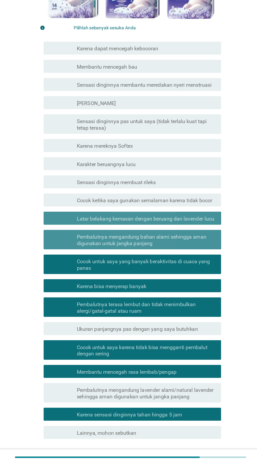
click at [170, 247] on font "Cocok ketika saya gunakan semalaman karena tidak bocor" at bounding box center [139, 248] width 109 height 5
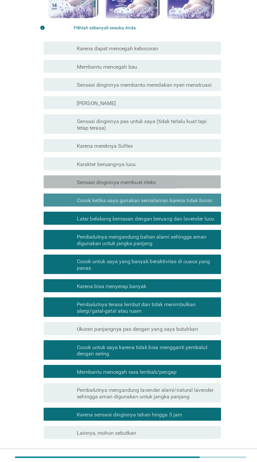
click at [171, 232] on div "garis besar kotak centang kosong Sensasi dinginnya membuat rileks" at bounding box center [141, 233] width 112 height 6
click at [169, 207] on div "memeriksa garis besar kotak centang kosong Karena mereknya Softex" at bounding box center [129, 204] width 143 height 10
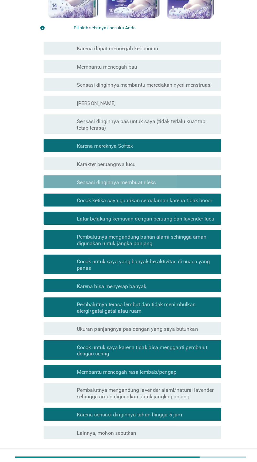
click at [170, 192] on font "Sensasi dinginnya pas untuk saya (tidak terlalu kuat tapi tetap terasa)" at bounding box center [141, 187] width 112 height 10
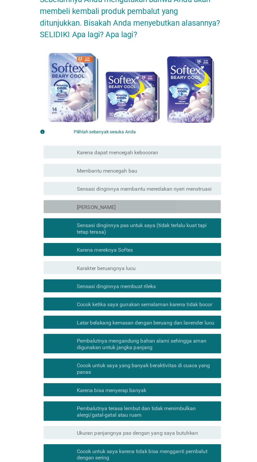
click at [159, 169] on div "garis besar kotak centang kosong [PERSON_NAME]" at bounding box center [141, 169] width 112 height 6
click at [163, 153] on font "Sensasi dinginnya membantu meredakan nyeri menstruasi" at bounding box center [139, 155] width 109 height 5
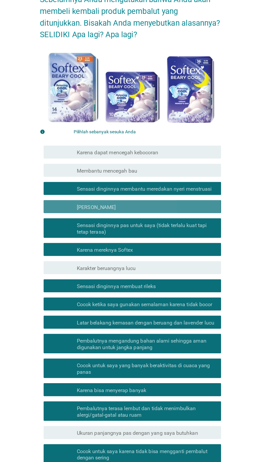
click at [165, 142] on div "garis besar kotak centang kosong Membantu mencegah bau" at bounding box center [141, 140] width 112 height 6
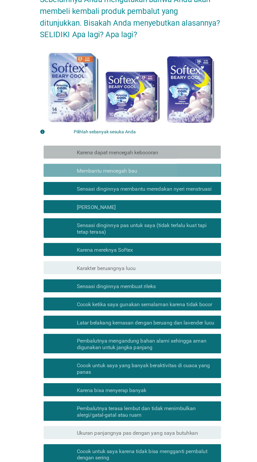
click at [175, 124] on div "garis besar kotak centang kosong Karena dapat mencegah kebocoran" at bounding box center [141, 125] width 112 height 6
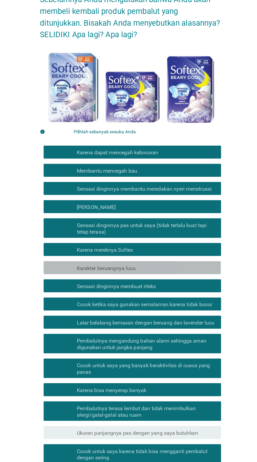
click at [166, 218] on div "garis besar kotak centang kosong Karakter beruangnya lucu" at bounding box center [141, 218] width 112 height 6
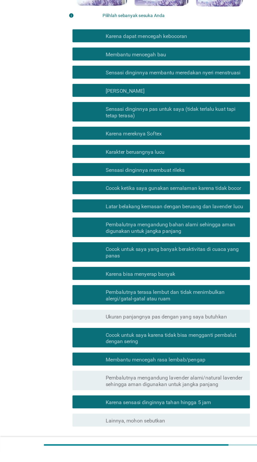
click at [177, 461] on font "Selanjutnya" at bounding box center [180, 459] width 29 height 5
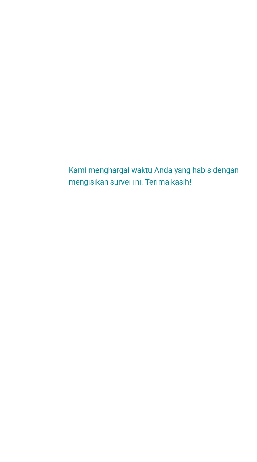
scroll to position [37, 0]
